Goal: Find contact information: Find contact information

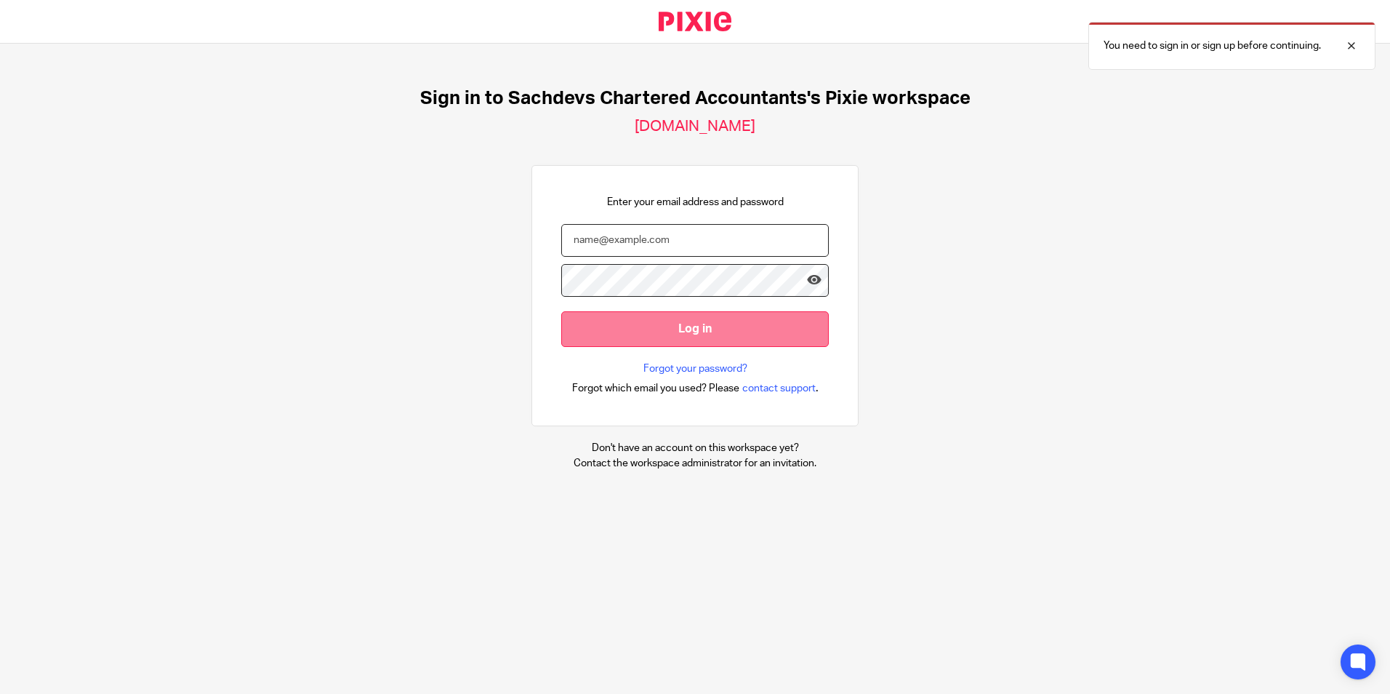
type input "[PERSON_NAME][EMAIL_ADDRESS][DOMAIN_NAME]"
click at [705, 312] on input "Log in" at bounding box center [695, 329] width 268 height 36
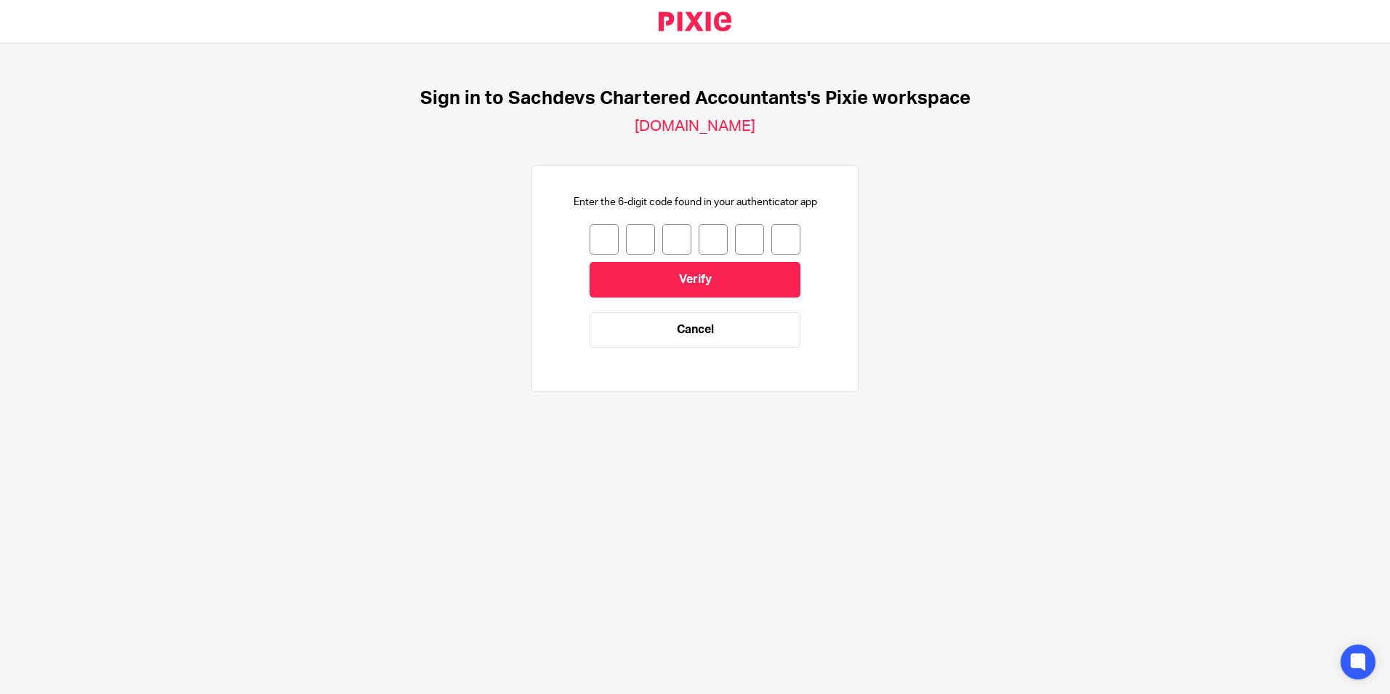
click at [590, 240] on input "number" at bounding box center [604, 239] width 29 height 31
click at [596, 239] on input "number" at bounding box center [604, 239] width 29 height 31
type input "3"
type input "6"
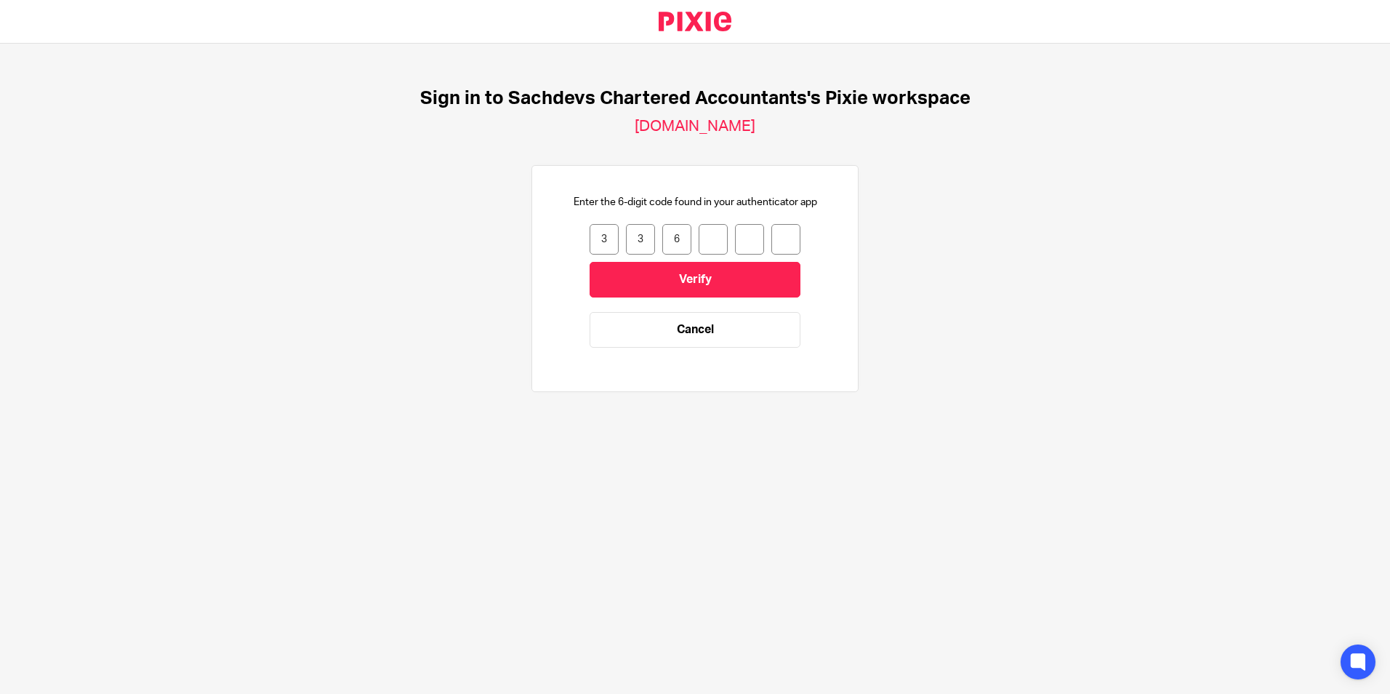
type input "0"
type input "6"
type input "9"
click at [677, 271] on input "Verify" at bounding box center [695, 280] width 211 height 36
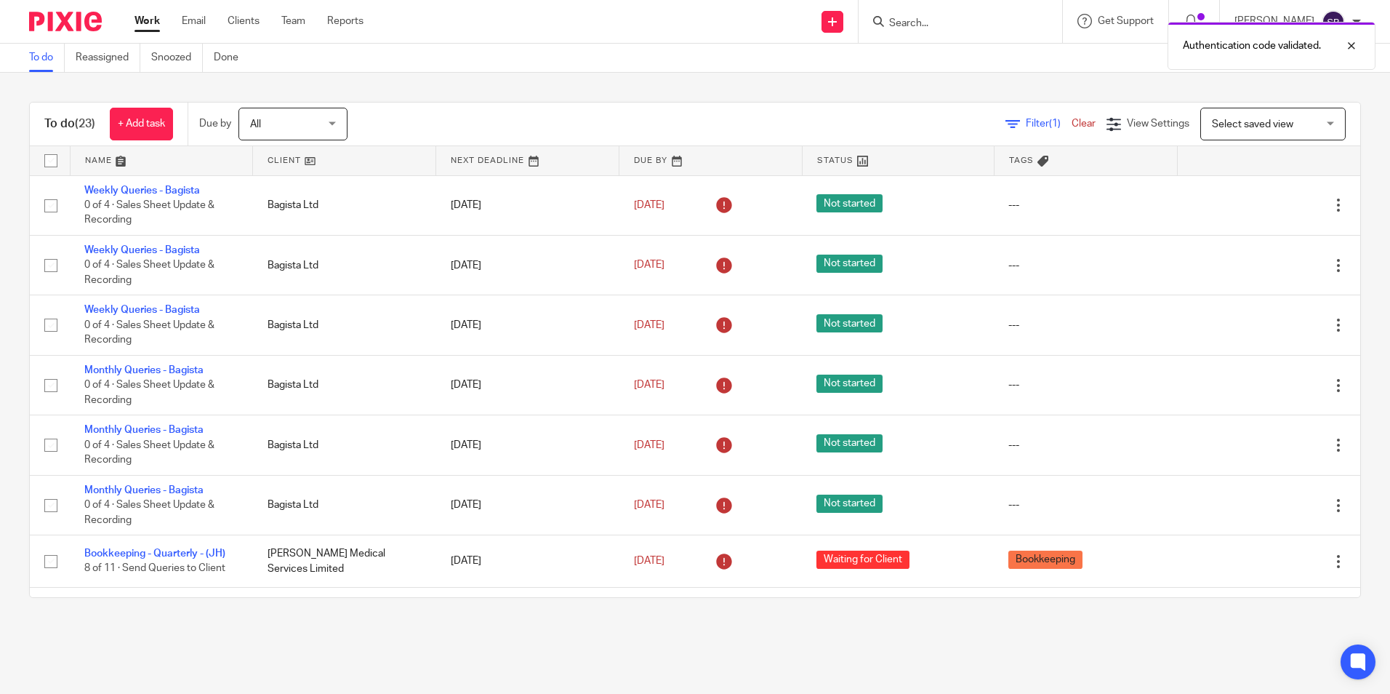
click at [980, 26] on div "Authentication code validated." at bounding box center [1035, 42] width 681 height 55
click at [959, 22] on div "Authentication code validated." at bounding box center [1035, 42] width 681 height 55
click at [932, 23] on div "Authentication code validated." at bounding box center [1035, 42] width 681 height 55
click at [932, 24] on div "Authentication code validated." at bounding box center [1035, 42] width 681 height 55
click at [930, 21] on div "Authentication code validated." at bounding box center [1035, 42] width 681 height 55
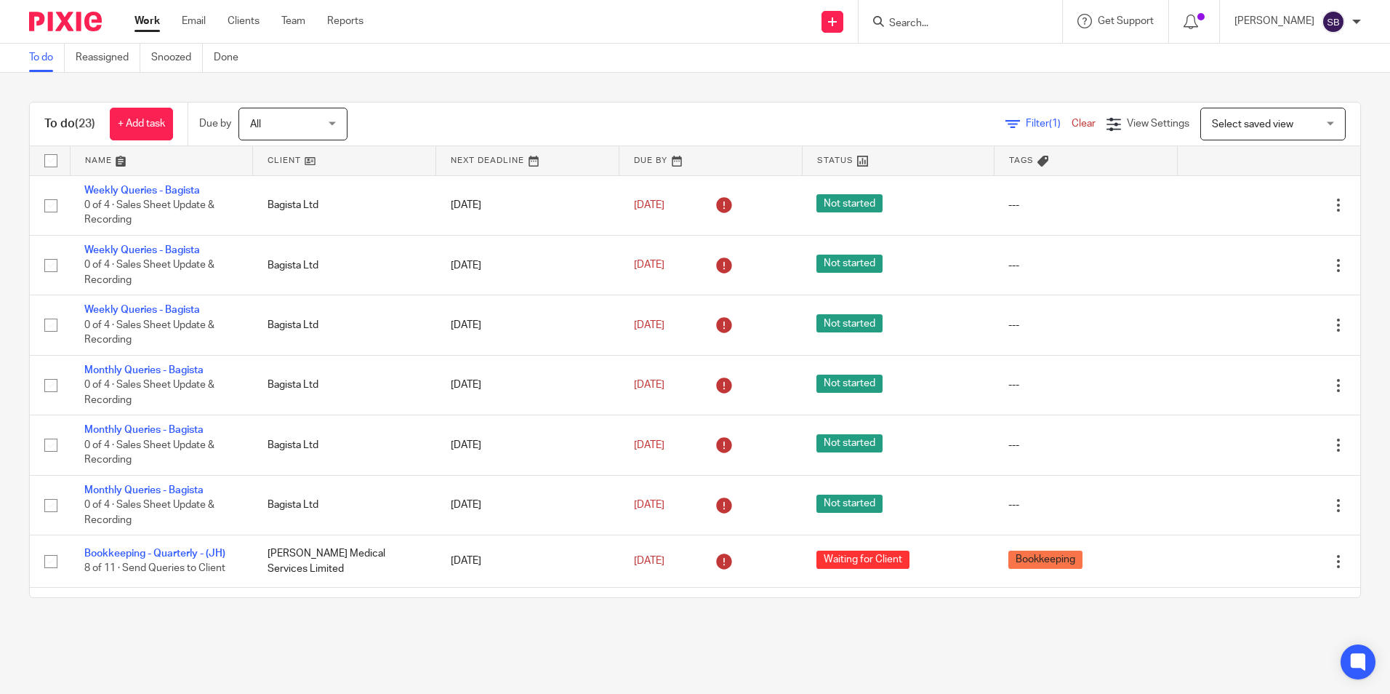
click at [927, 31] on form at bounding box center [965, 21] width 155 height 18
click at [930, 23] on input "Search" at bounding box center [953, 23] width 131 height 13
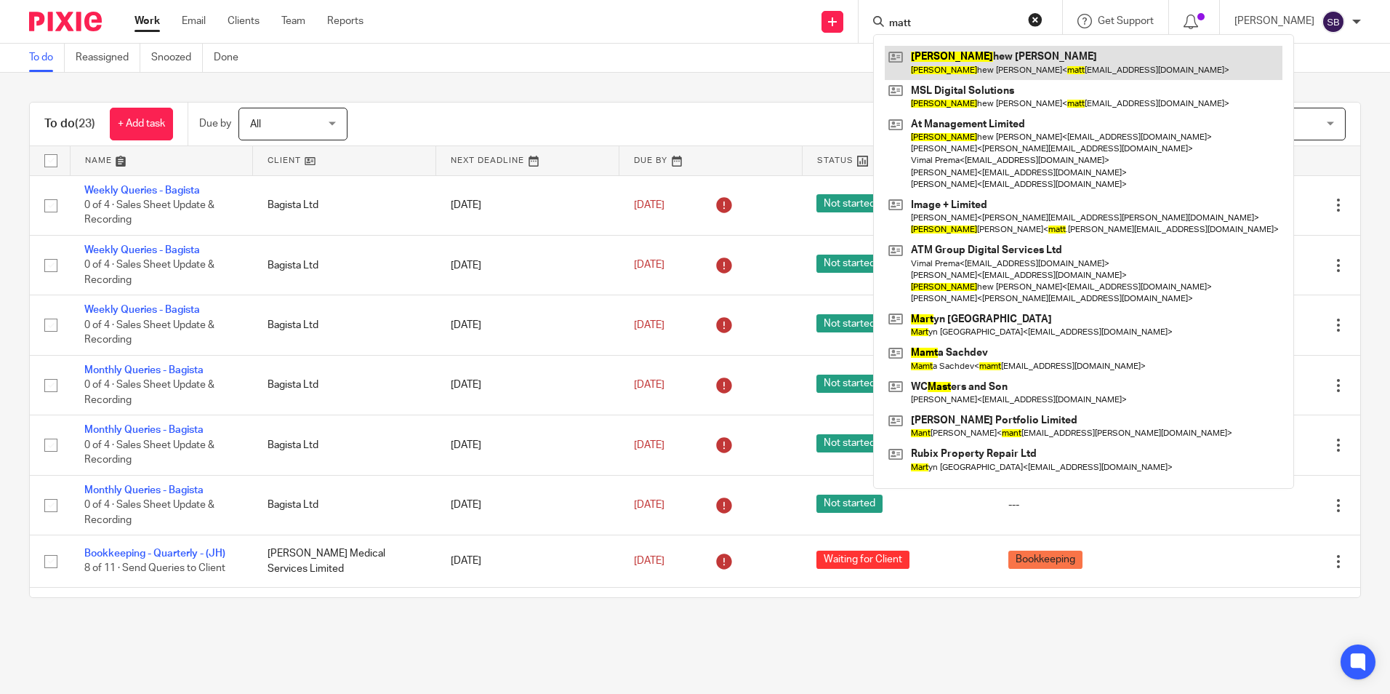
type input "matt"
click at [974, 66] on link at bounding box center [1084, 62] width 398 height 33
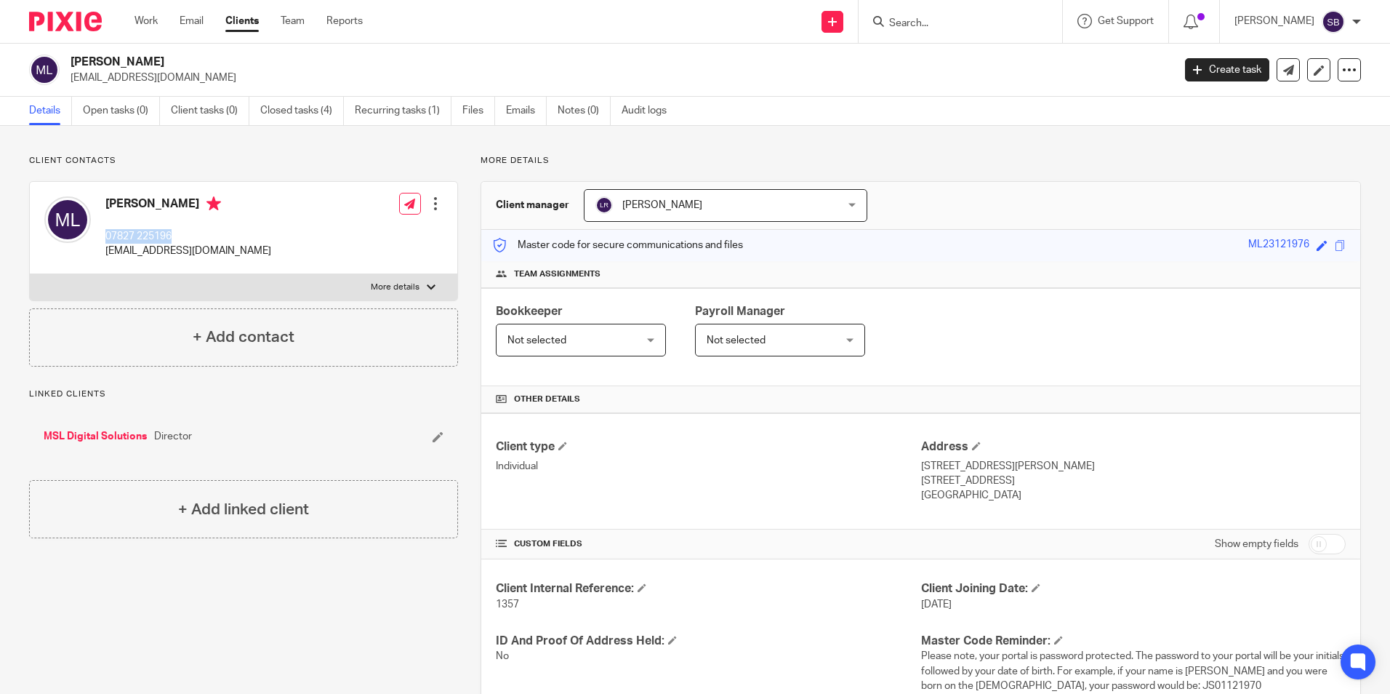
drag, startPoint x: 105, startPoint y: 236, endPoint x: 172, endPoint y: 238, distance: 67.7
click at [172, 238] on div "[PERSON_NAME] 07827 225196 [EMAIL_ADDRESS][DOMAIN_NAME]" at bounding box center [157, 227] width 227 height 77
copy p "07827 225196"
